Goal: Navigation & Orientation: Find specific page/section

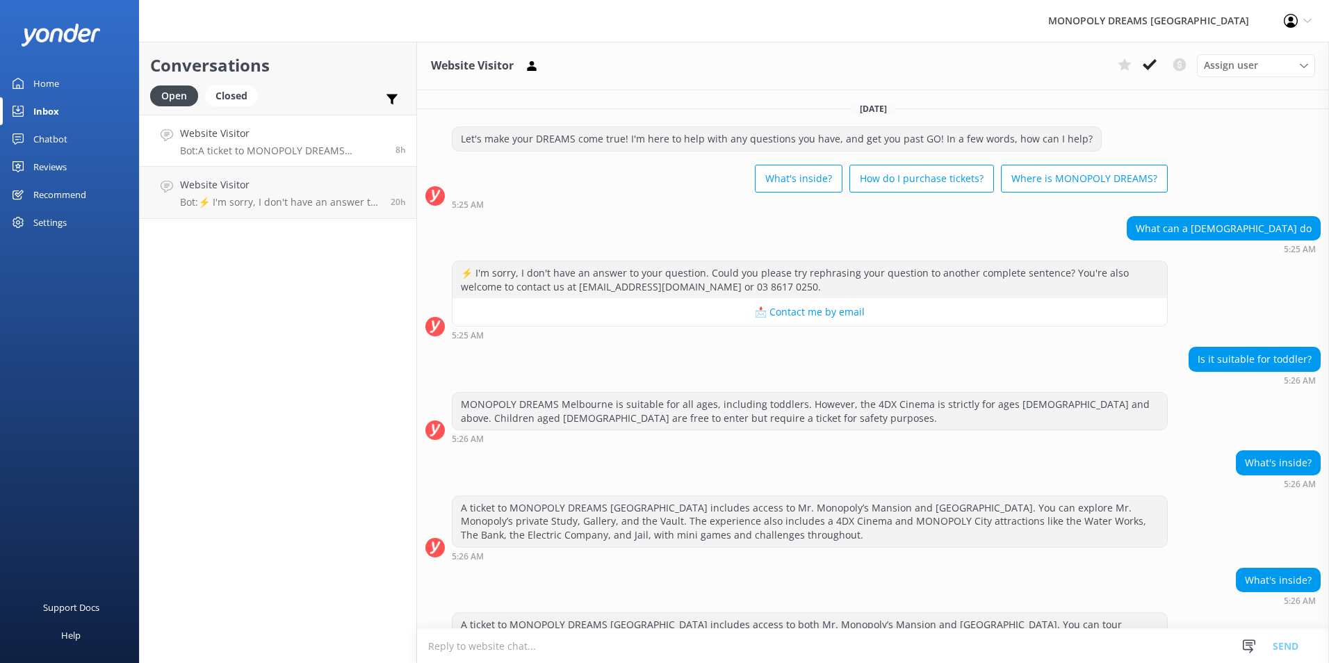
click at [74, 91] on link "Home" at bounding box center [69, 83] width 139 height 28
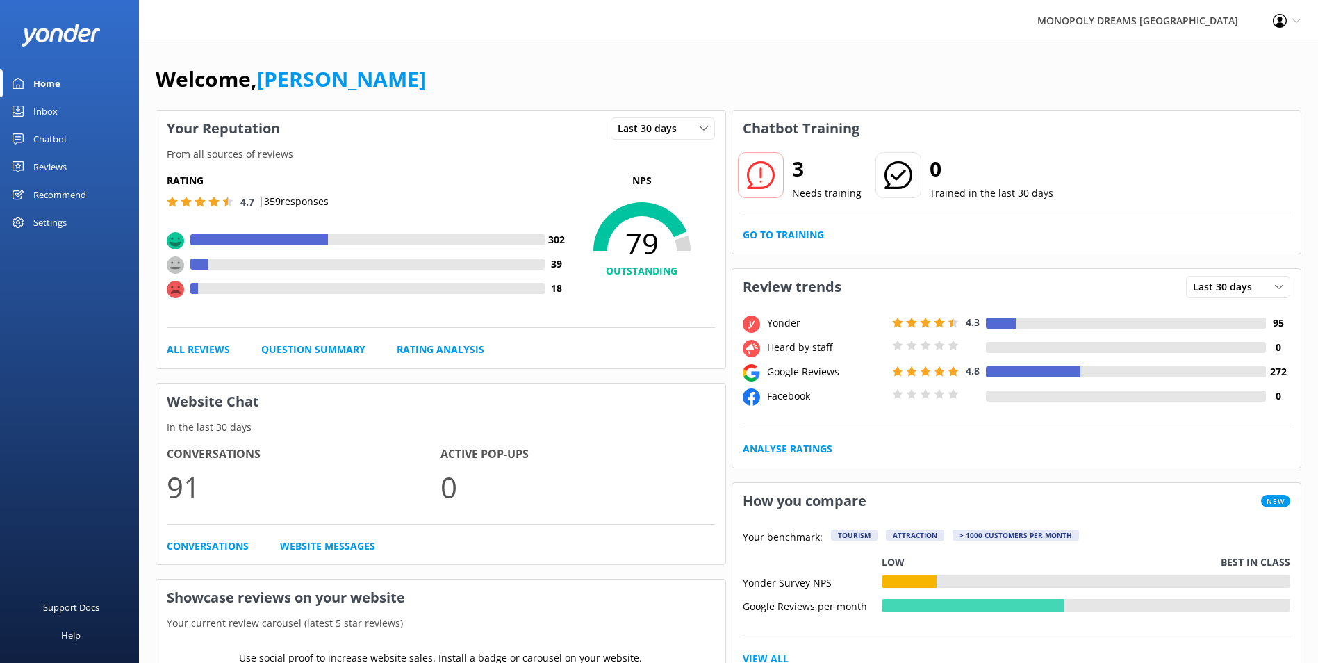
click at [49, 109] on div "Inbox" at bounding box center [45, 111] width 24 height 28
